Goal: Navigation & Orientation: Find specific page/section

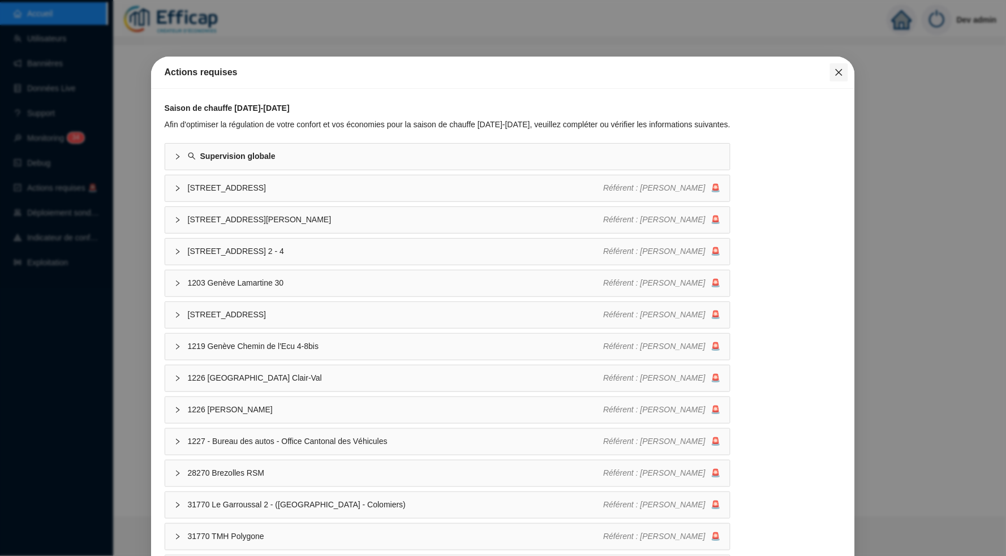
click at [836, 74] on icon "close" at bounding box center [839, 72] width 9 height 9
